Goal: Task Accomplishment & Management: Manage account settings

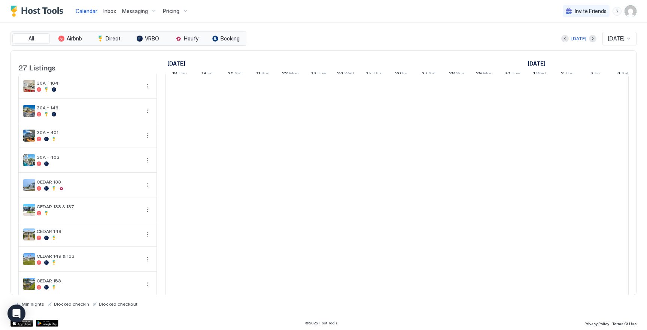
scroll to position [0, 416]
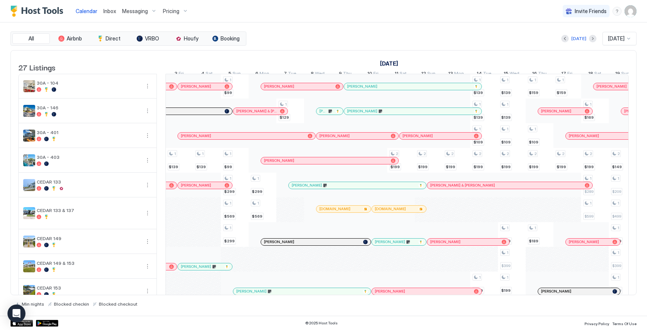
click at [632, 16] on img "User profile" at bounding box center [631, 11] width 12 height 12
click at [576, 43] on div "Settings" at bounding box center [588, 42] width 95 height 13
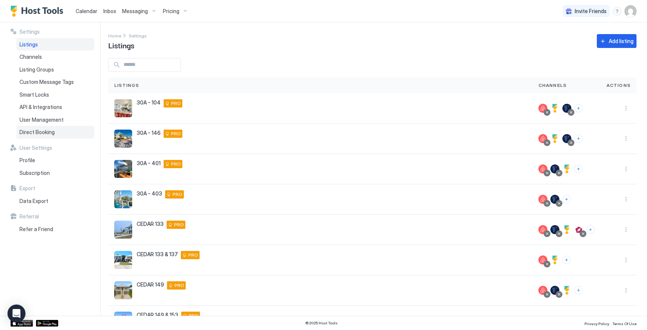
click at [51, 131] on span "Direct Booking" at bounding box center [36, 132] width 35 height 7
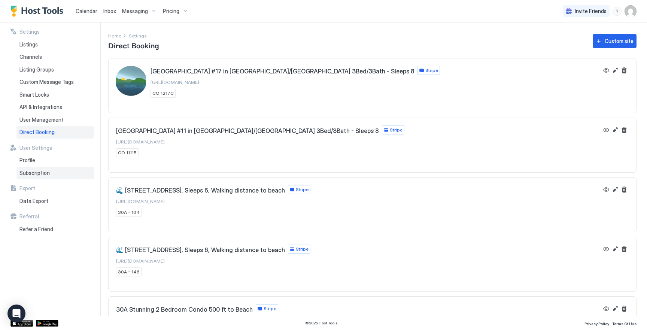
click at [57, 173] on div "Subscription" at bounding box center [55, 173] width 78 height 13
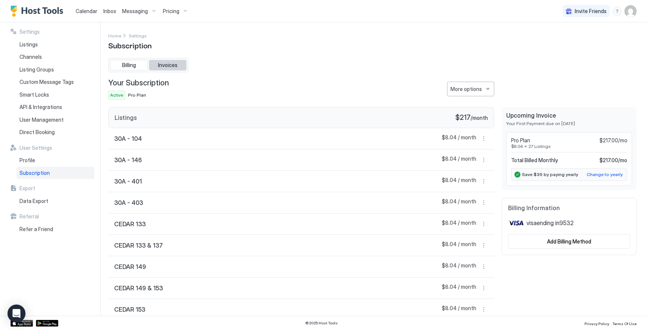
click at [175, 64] on span "Invoices" at bounding box center [167, 65] width 19 height 7
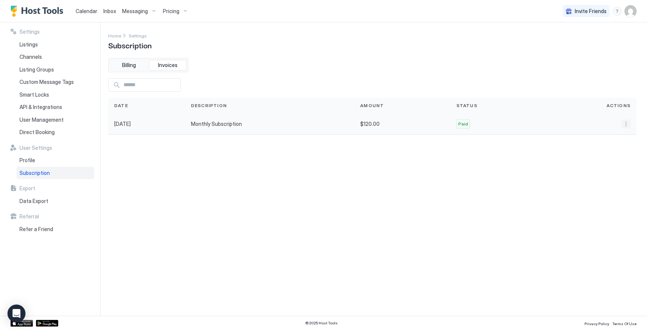
click at [626, 126] on button "More options" at bounding box center [626, 123] width 9 height 9
click at [615, 137] on span "Receipt" at bounding box center [615, 134] width 16 height 6
click at [123, 63] on span "Billing" at bounding box center [129, 65] width 14 height 7
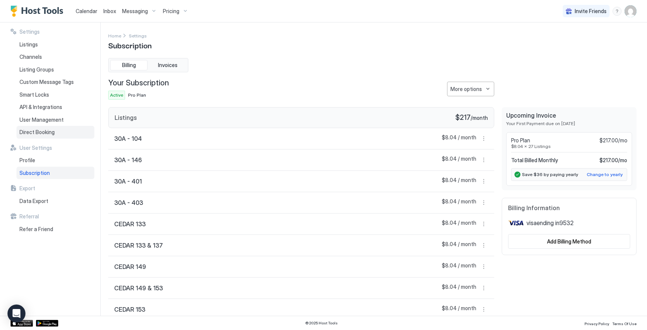
click at [33, 136] on div "Direct Booking" at bounding box center [55, 132] width 78 height 13
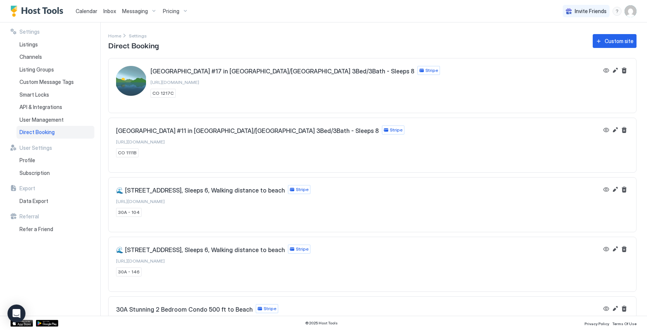
click at [199, 82] on span "[URL][DOMAIN_NAME]" at bounding box center [175, 82] width 49 height 6
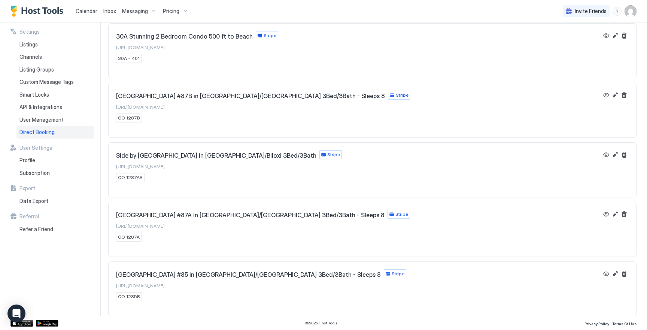
scroll to position [371, 0]
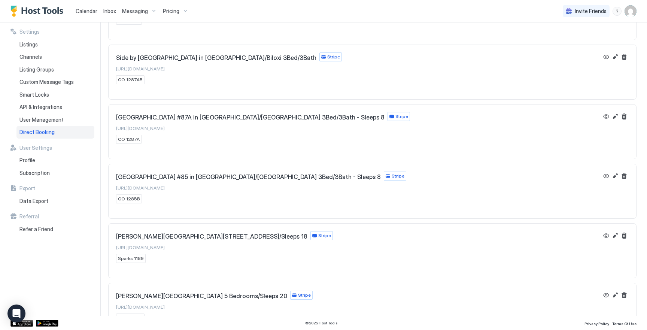
click at [161, 248] on span "[URL][DOMAIN_NAME]" at bounding box center [140, 248] width 49 height 6
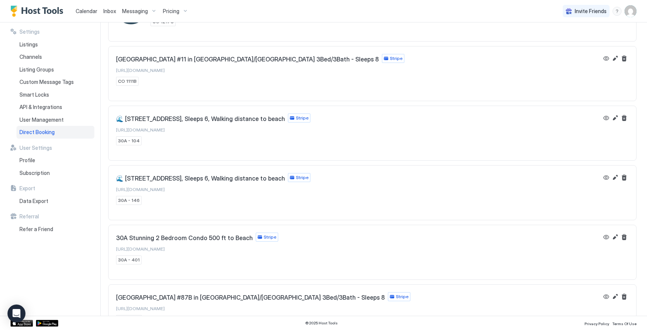
scroll to position [0, 0]
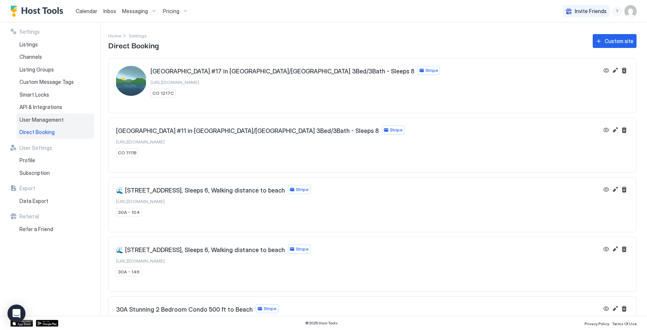
click at [37, 121] on span "User Management" at bounding box center [41, 119] width 44 height 7
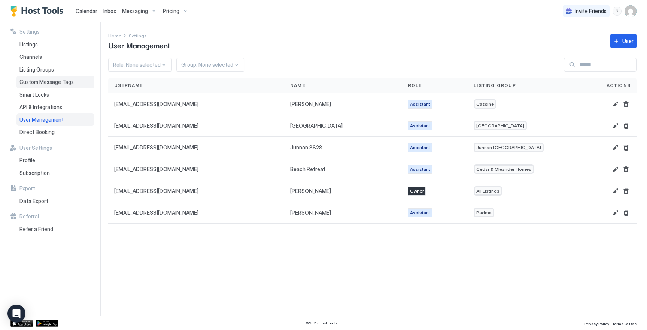
click at [57, 84] on span "Custom Message Tags" at bounding box center [46, 82] width 54 height 7
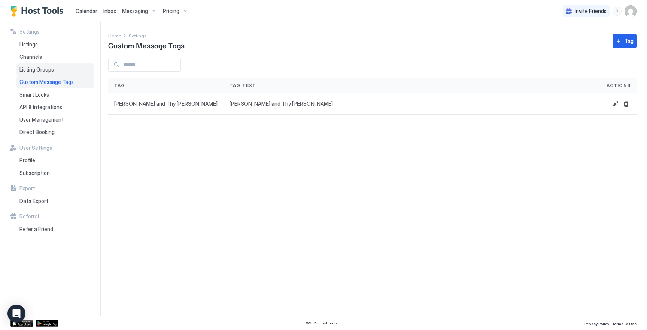
click at [60, 70] on div "Listing Groups" at bounding box center [55, 69] width 78 height 13
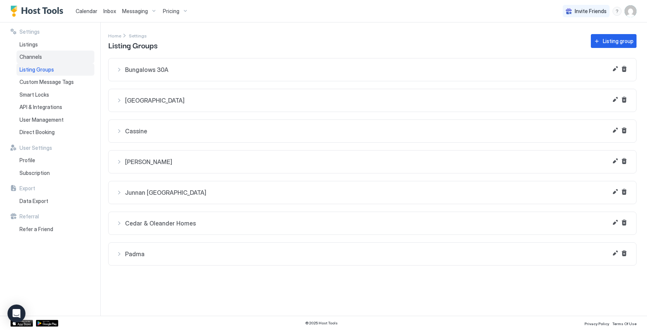
click at [62, 57] on div "Channels" at bounding box center [55, 57] width 78 height 13
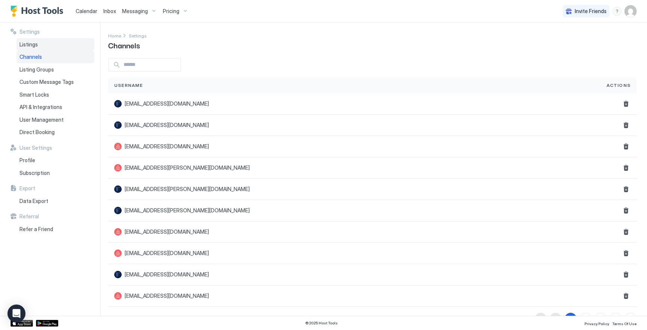
click at [63, 42] on div "Listings" at bounding box center [55, 44] width 78 height 13
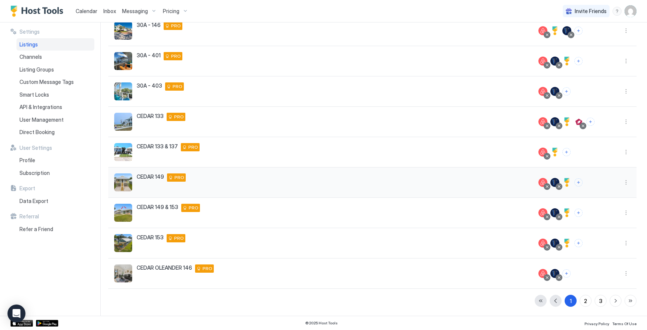
scroll to position [95, 0]
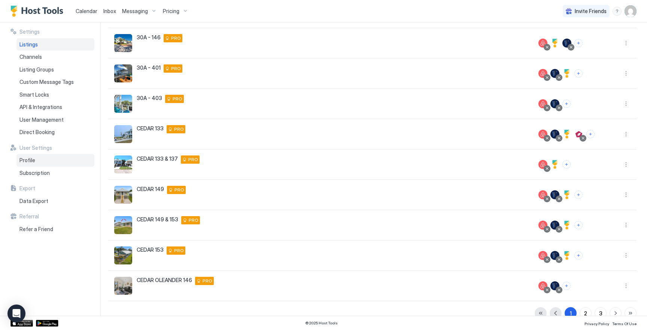
click at [49, 160] on div "Profile" at bounding box center [55, 160] width 78 height 13
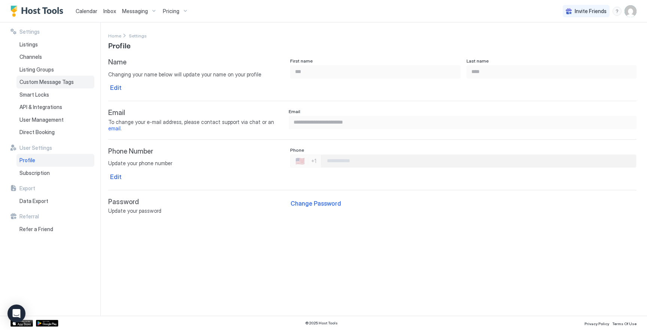
click at [43, 81] on span "Custom Message Tags" at bounding box center [46, 82] width 54 height 7
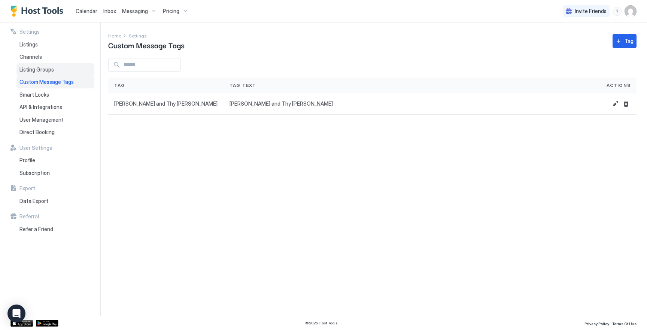
click at [46, 66] on div "Listing Groups" at bounding box center [55, 69] width 78 height 13
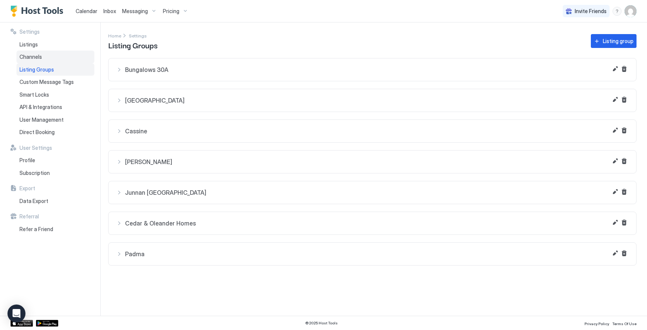
click at [49, 58] on div "Channels" at bounding box center [55, 57] width 78 height 13
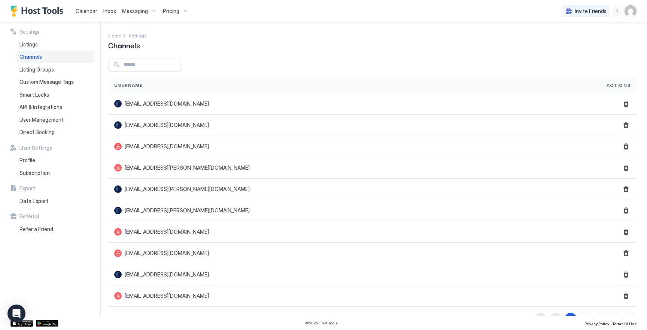
click at [49, 207] on div "Settings Listings Channels Listing Groups Custom Message Tags Smart Locks API &…" at bounding box center [55, 168] width 90 height 293
click at [57, 200] on div "Data Export" at bounding box center [55, 201] width 78 height 13
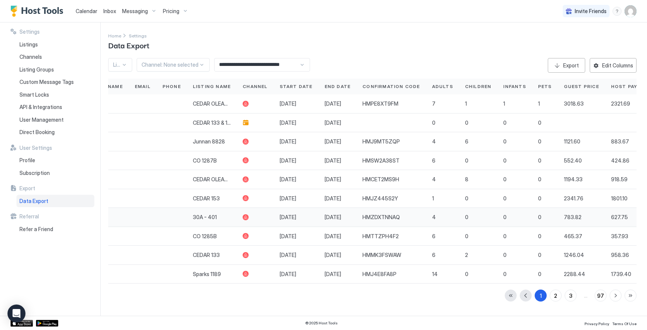
scroll to position [0, 72]
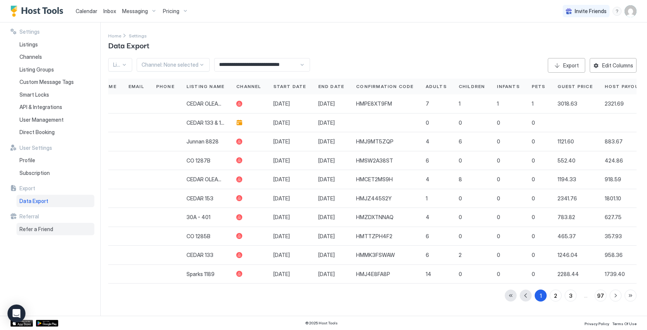
click at [46, 224] on div "Refer a Friend" at bounding box center [55, 229] width 78 height 13
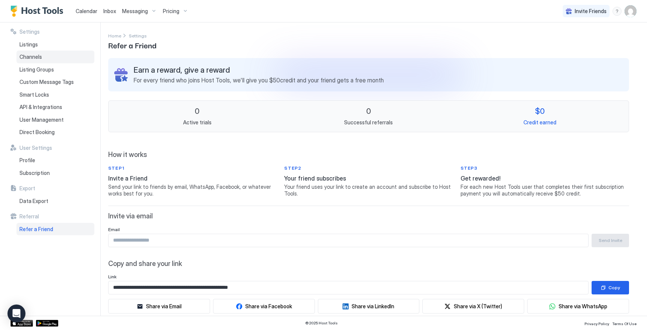
click at [36, 56] on span "Channels" at bounding box center [30, 57] width 22 height 7
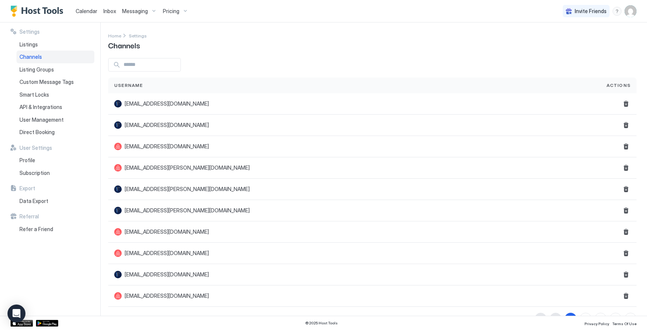
click at [148, 13] on div "Messaging" at bounding box center [139, 11] width 41 height 13
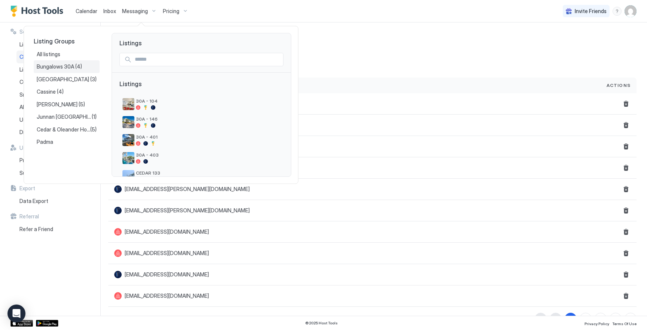
click at [75, 69] on span "(4)" at bounding box center [78, 66] width 7 height 7
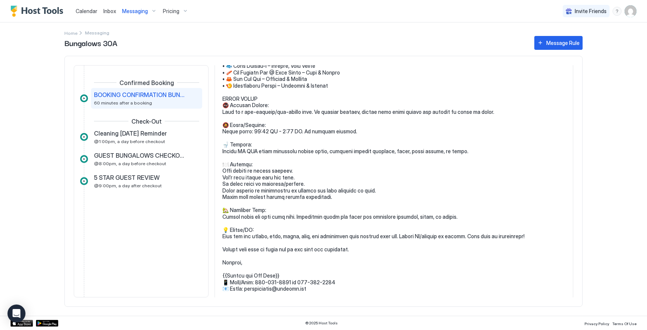
scroll to position [473, 0]
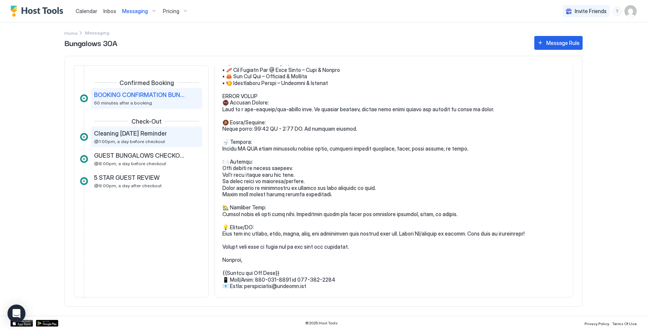
click at [128, 136] on span "Cleaning [DATE] Reminder" at bounding box center [130, 133] width 73 height 7
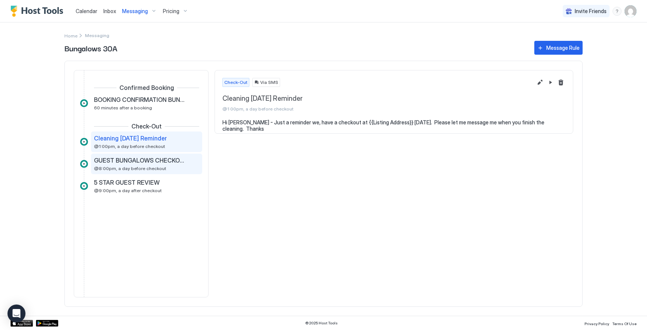
click at [126, 166] on span "@8:00pm, a day before checkout" at bounding box center [130, 169] width 72 height 6
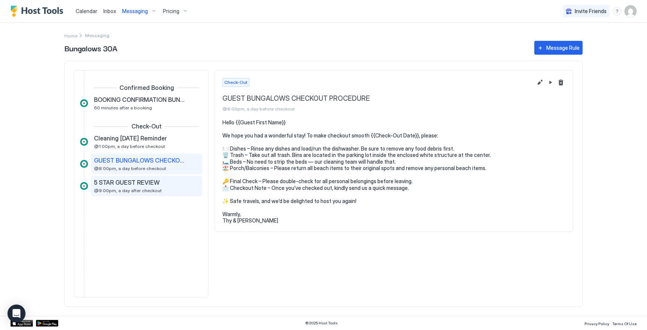
click at [132, 183] on span "5 STAR GUEST REVIEW" at bounding box center [127, 182] width 66 height 7
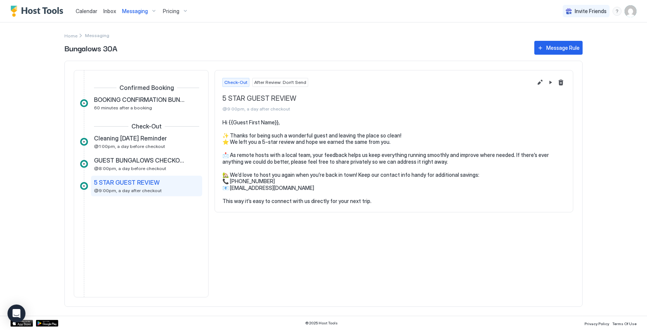
click at [145, 12] on span "Messaging" at bounding box center [135, 11] width 26 height 7
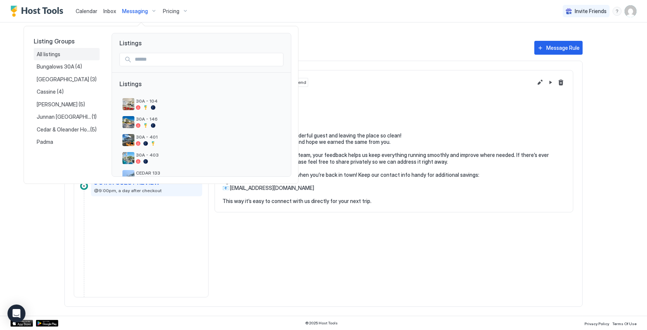
click at [66, 54] on div "All listings" at bounding box center [67, 54] width 60 height 7
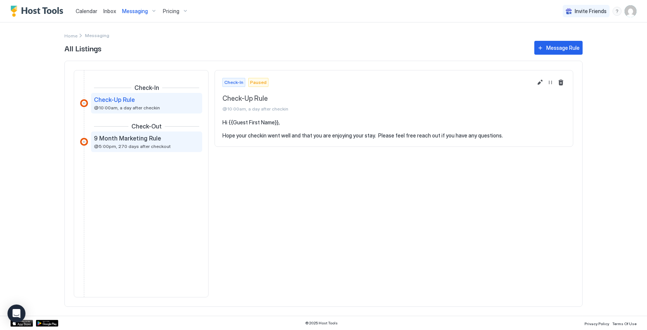
click at [158, 143] on div "9 Month Marketing Rule @5:00pm, 270 days after checkout" at bounding box center [141, 141] width 95 height 15
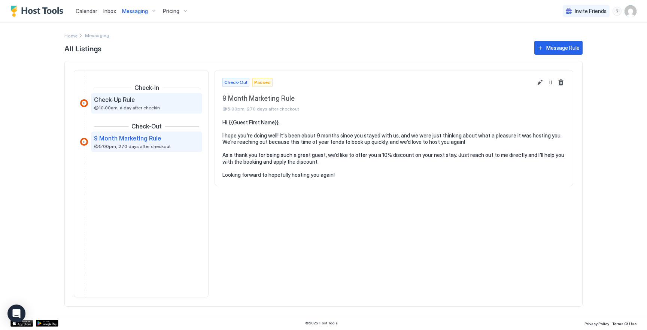
click at [139, 97] on div "Check-Up Rule" at bounding box center [141, 99] width 95 height 7
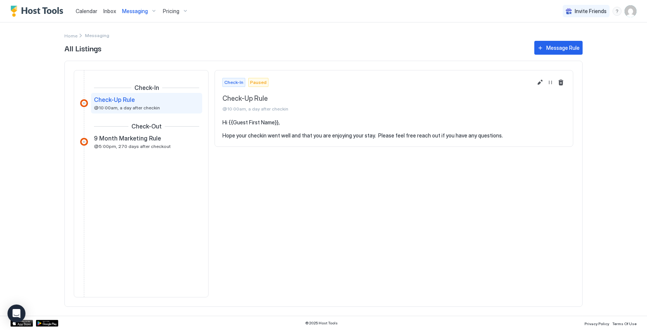
click at [149, 15] on div "Messaging" at bounding box center [139, 11] width 41 height 13
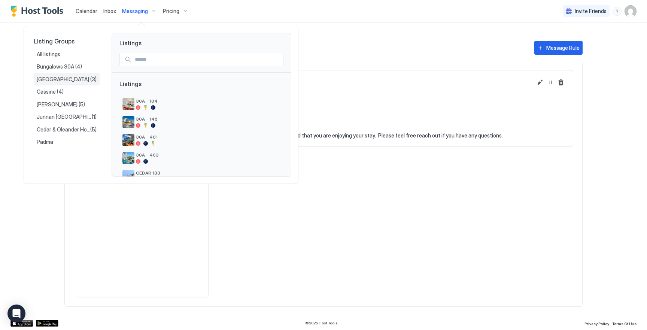
click at [78, 76] on div "Century Oaks (3)" at bounding box center [67, 79] width 66 height 13
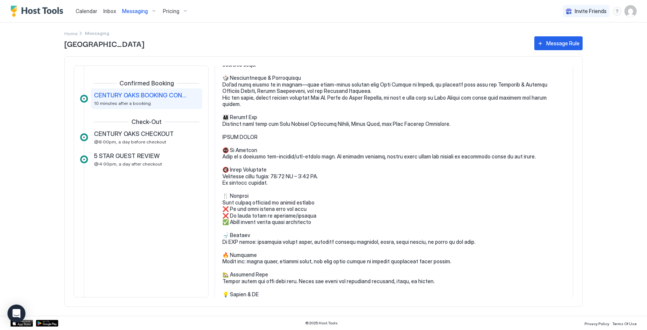
scroll to position [336, 0]
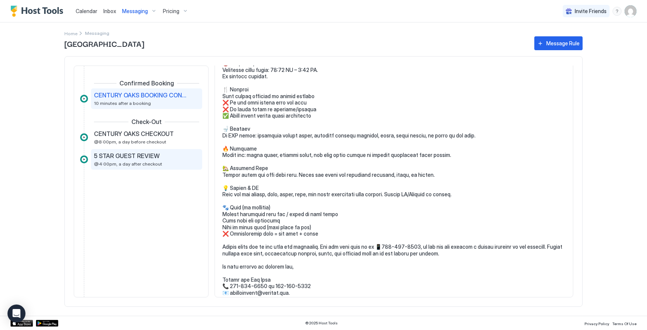
click at [148, 160] on div "5 STAR GUEST REVIEW @4:00pm, a day after checkout" at bounding box center [141, 159] width 95 height 15
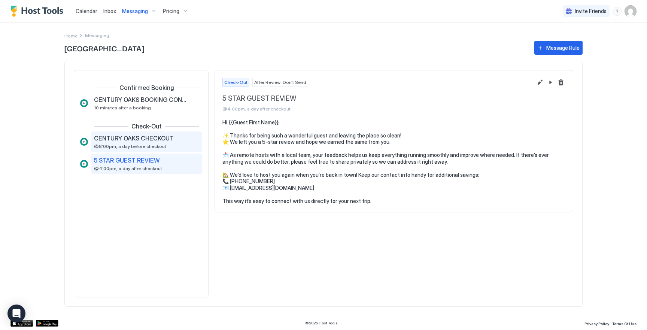
click at [157, 150] on div "CENTURY OAKS CHECKOUT @8:00pm, a day before checkout" at bounding box center [146, 141] width 111 height 21
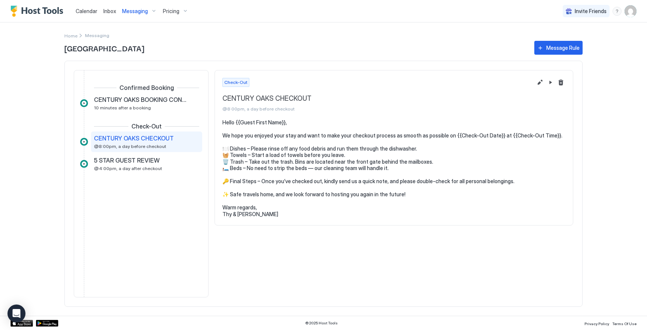
click at [136, 14] on div "Messaging" at bounding box center [139, 11] width 41 height 13
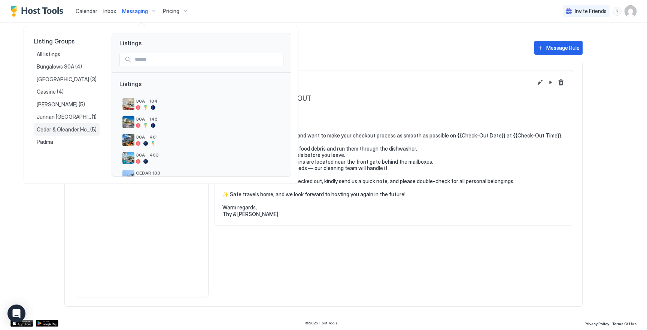
click at [83, 127] on span "Cedar & Oleander Homes" at bounding box center [64, 129] width 54 height 7
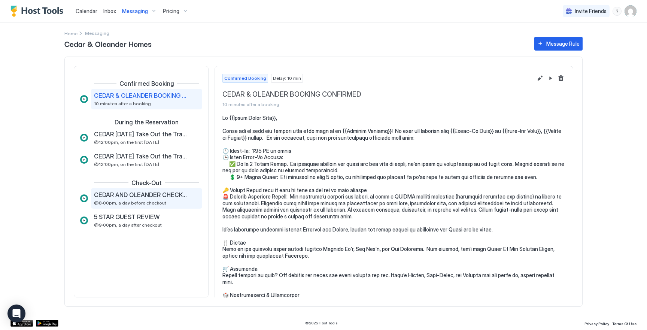
click at [154, 201] on span "@8:00pm, a day before checkout" at bounding box center [130, 203] width 72 height 6
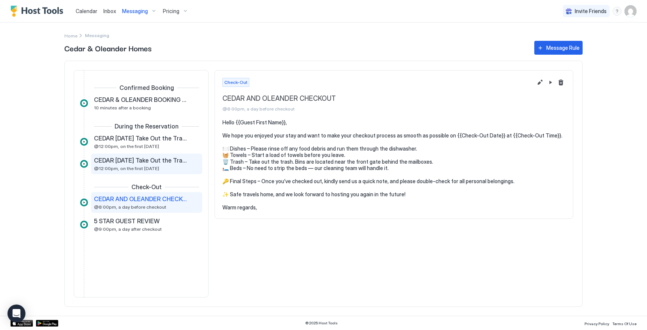
click at [146, 166] on span "@12:00pm, on the first [DATE]" at bounding box center [126, 169] width 65 height 6
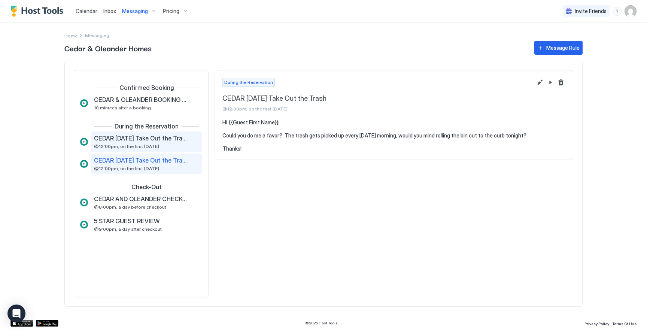
click at [150, 141] on span "CEDAR [DATE] Take Out the Trash" at bounding box center [140, 137] width 93 height 7
click at [170, 6] on div "Pricing" at bounding box center [175, 11] width 31 height 13
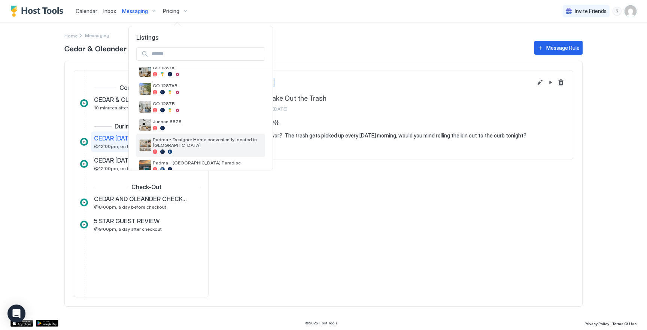
scroll to position [412, 0]
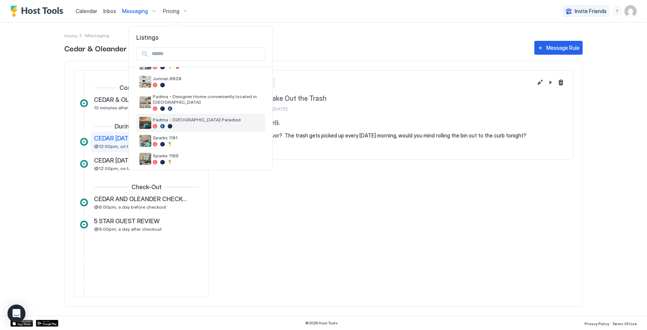
click at [198, 124] on div at bounding box center [207, 126] width 109 height 4
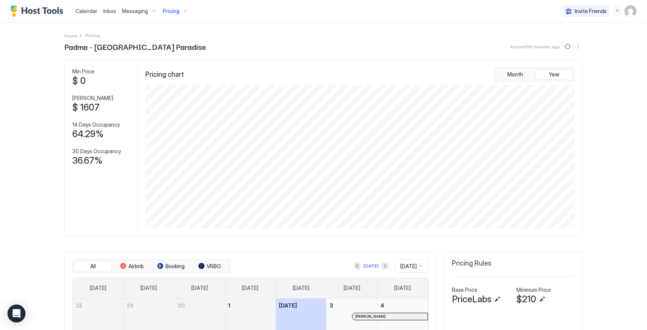
click at [177, 11] on span "Pricing" at bounding box center [171, 11] width 16 height 7
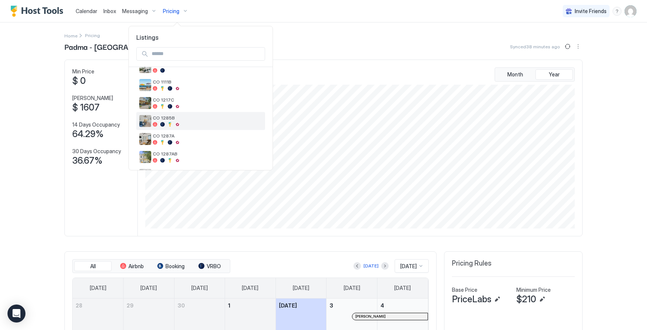
scroll to position [304, 0]
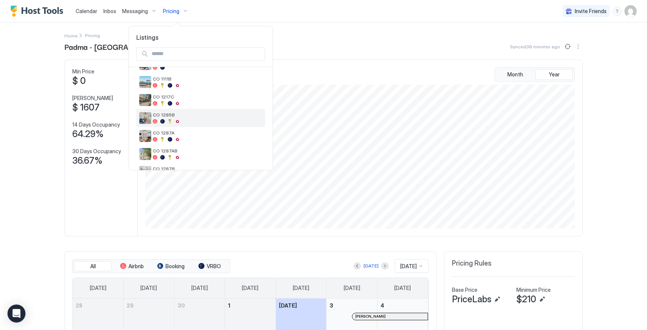
click at [192, 124] on div "CO 1285B" at bounding box center [200, 118] width 129 height 18
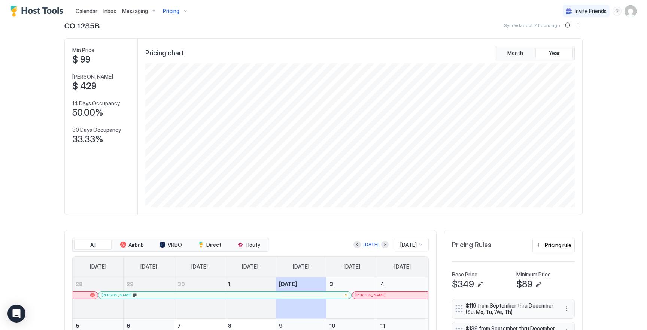
scroll to position [31, 0]
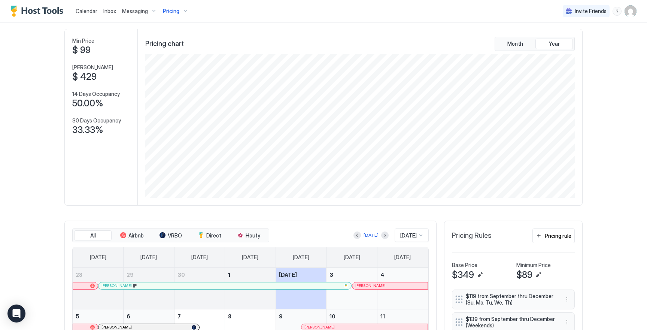
click at [628, 13] on img "User profile" at bounding box center [631, 11] width 12 height 12
click at [586, 41] on div "Settings" at bounding box center [588, 42] width 95 height 13
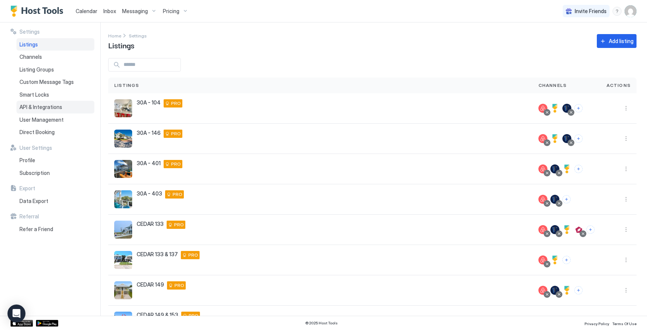
click at [64, 107] on div "API & Integrations" at bounding box center [55, 107] width 78 height 13
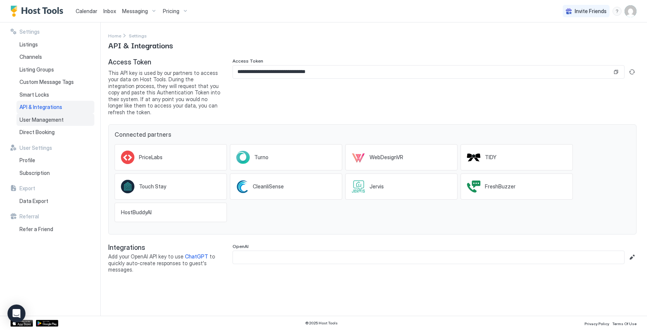
click at [47, 117] on span "User Management" at bounding box center [41, 119] width 44 height 7
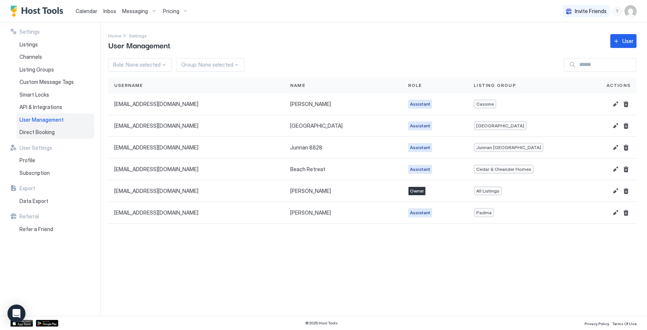
click at [56, 133] on div "Direct Booking" at bounding box center [55, 132] width 78 height 13
